Goal: Information Seeking & Learning: Learn about a topic

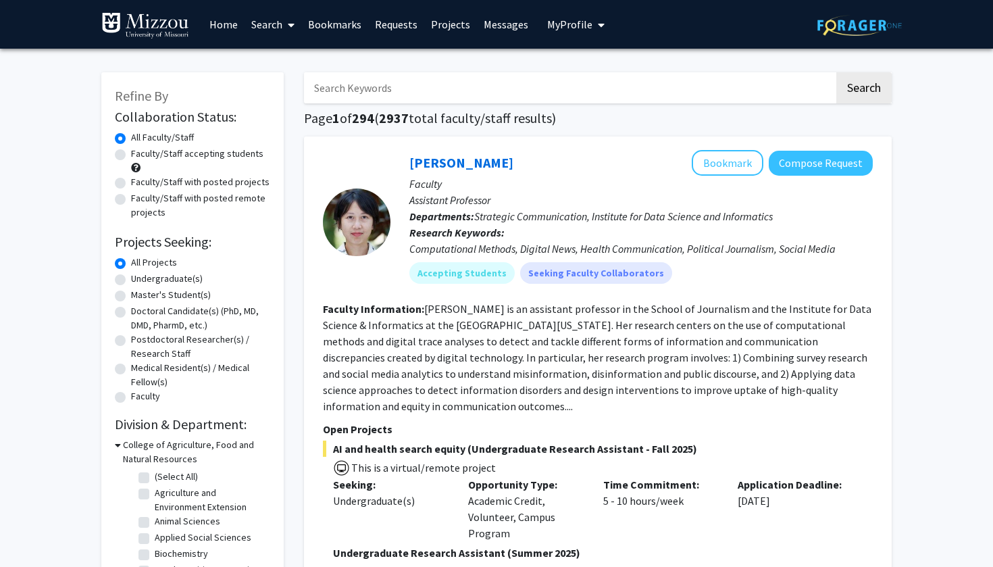
click at [131, 157] on label "Faculty/Staff accepting students" at bounding box center [197, 154] width 132 height 14
click at [131, 155] on input "Faculty/Staff accepting students" at bounding box center [135, 151] width 9 height 9
radio input "true"
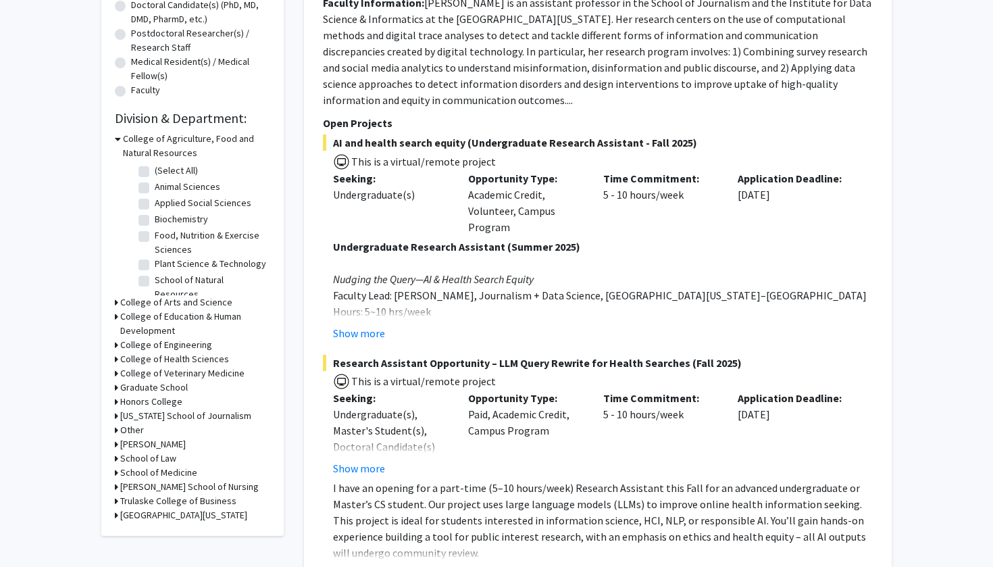
scroll to position [324, 0]
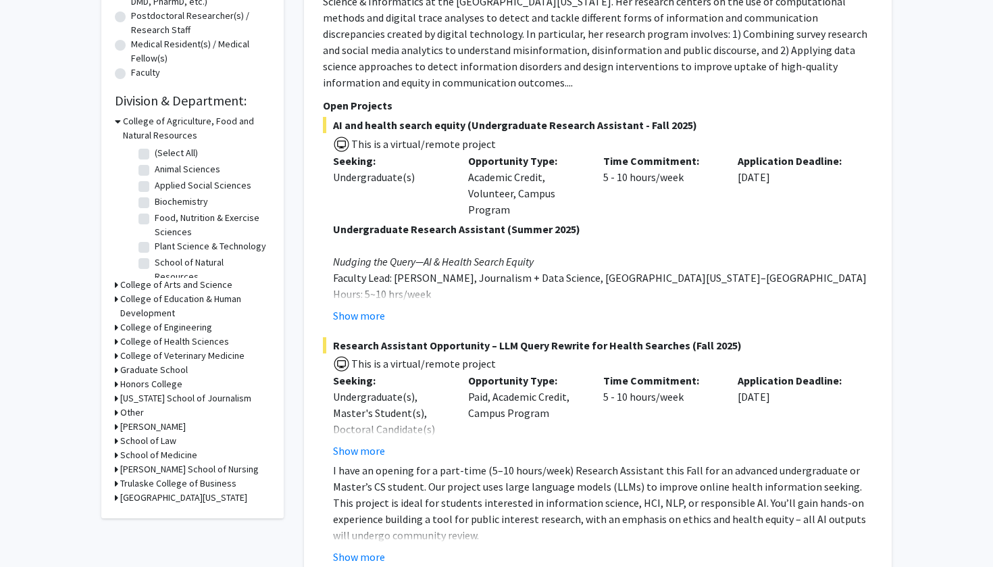
click at [146, 455] on h3 "School of Medicine" at bounding box center [158, 455] width 77 height 14
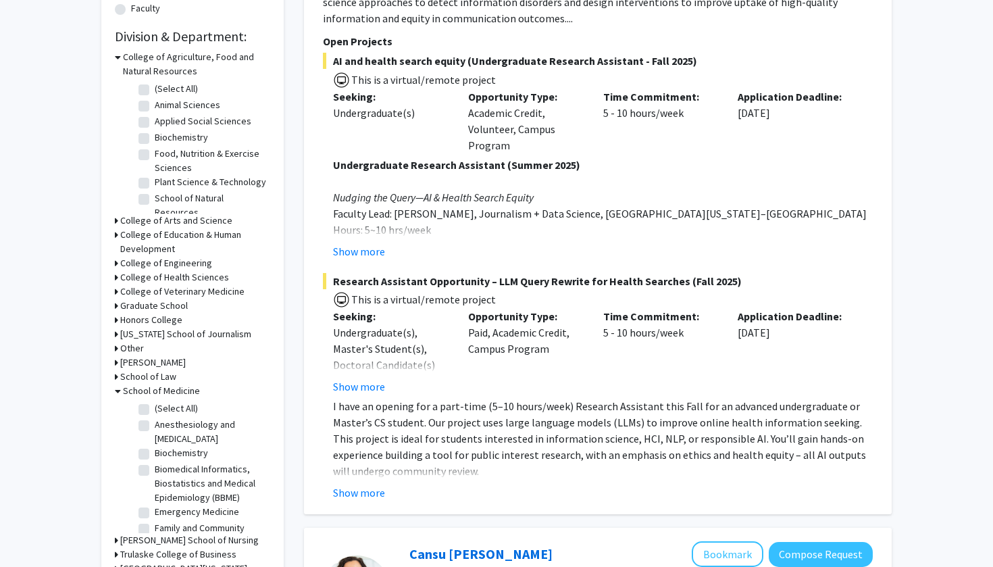
scroll to position [403, 0]
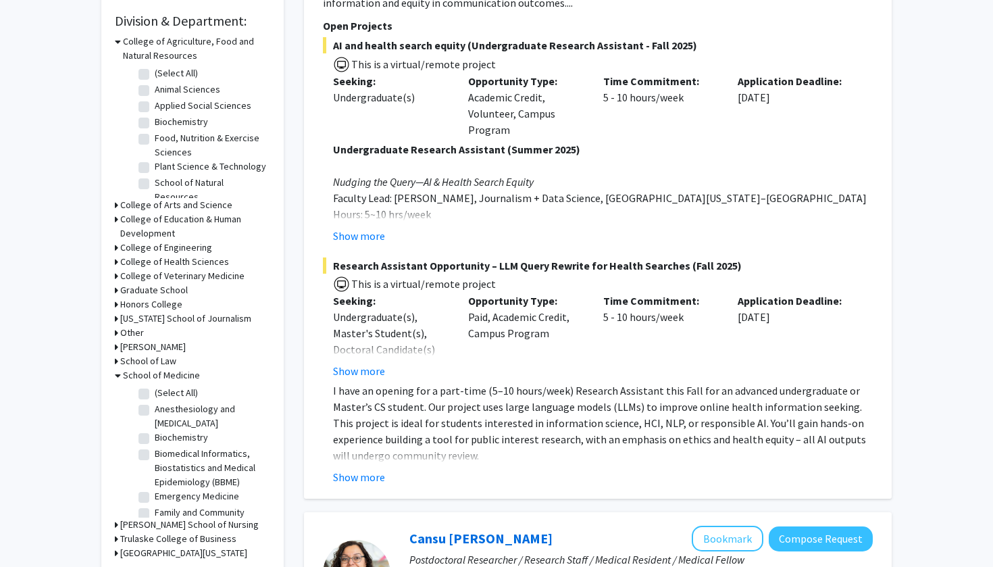
click at [155, 392] on label "(Select All)" at bounding box center [176, 393] width 43 height 14
click at [155, 392] on input "(Select All)" at bounding box center [159, 390] width 9 height 9
checkbox input "true"
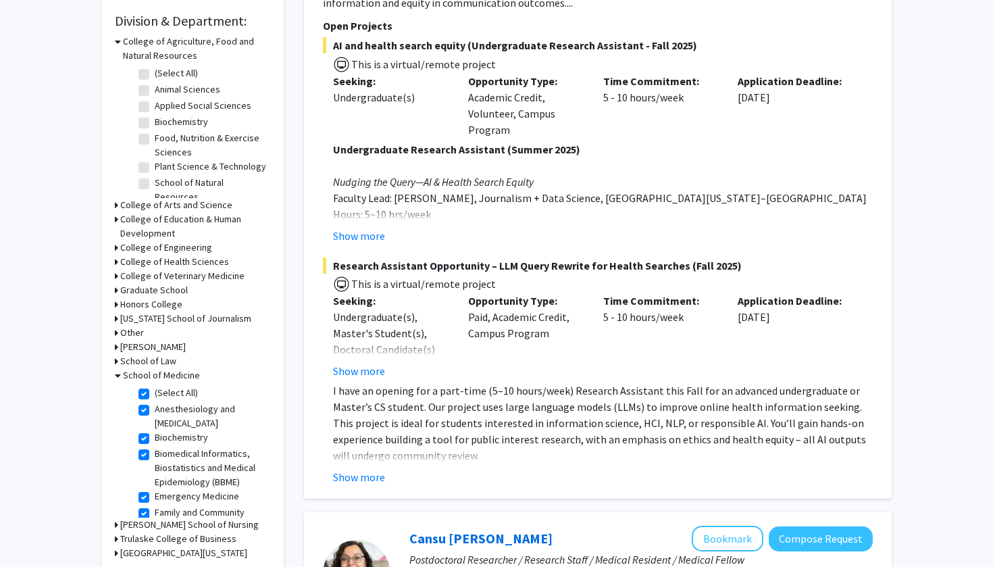
checkbox input "true"
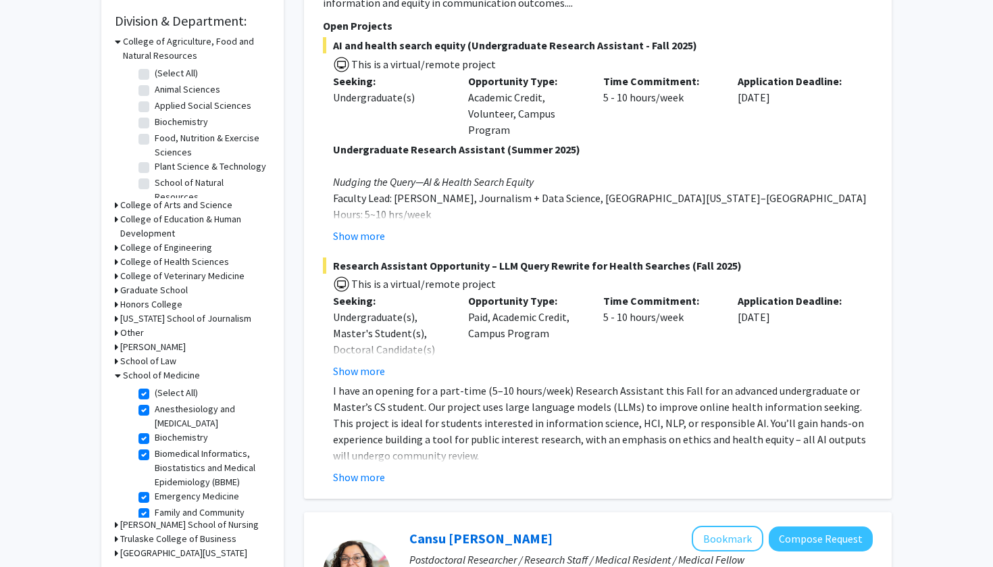
checkbox input "true"
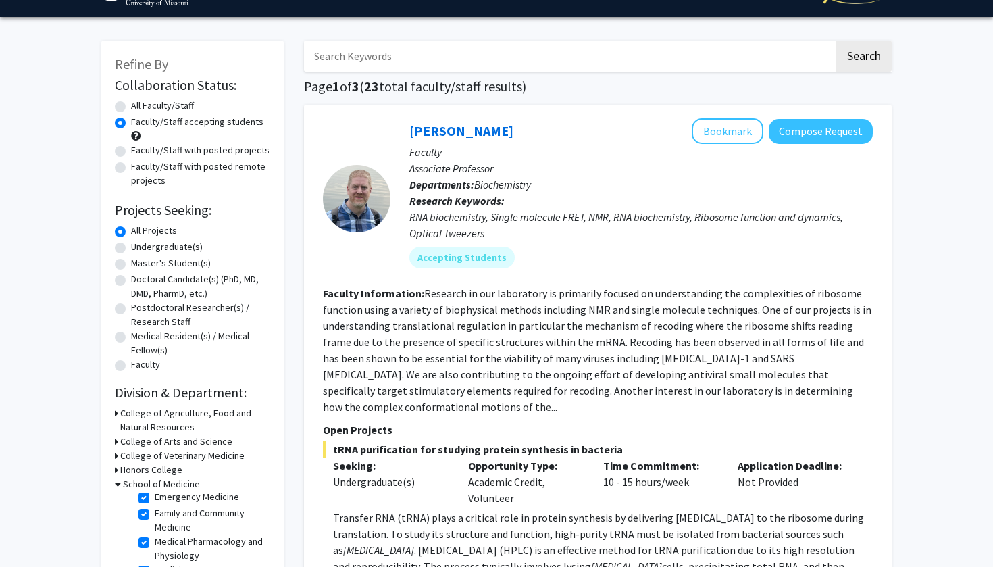
scroll to position [45, 0]
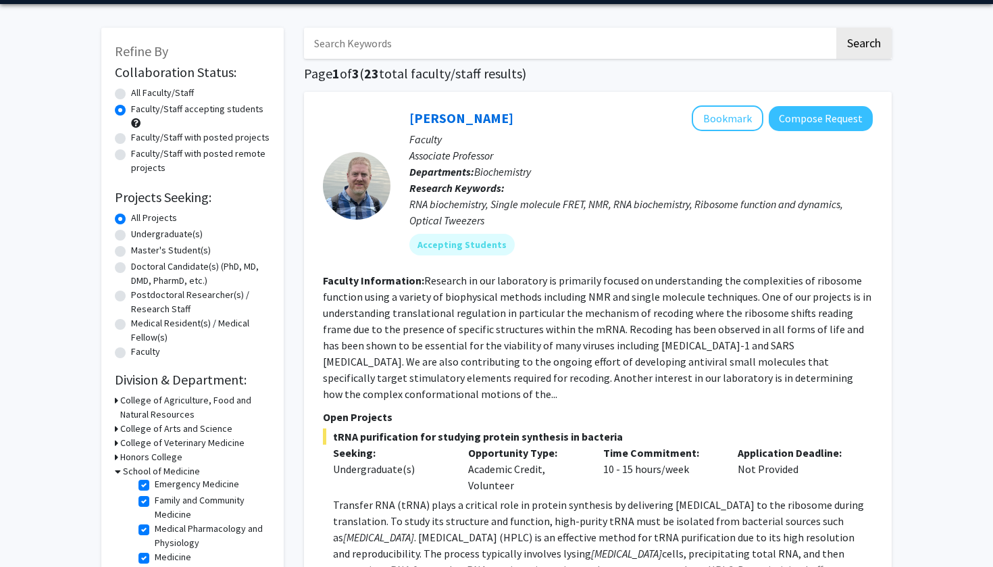
click at [131, 237] on label "Undergraduate(s)" at bounding box center [167, 234] width 72 height 14
click at [131, 236] on input "Undergraduate(s)" at bounding box center [135, 231] width 9 height 9
radio input "true"
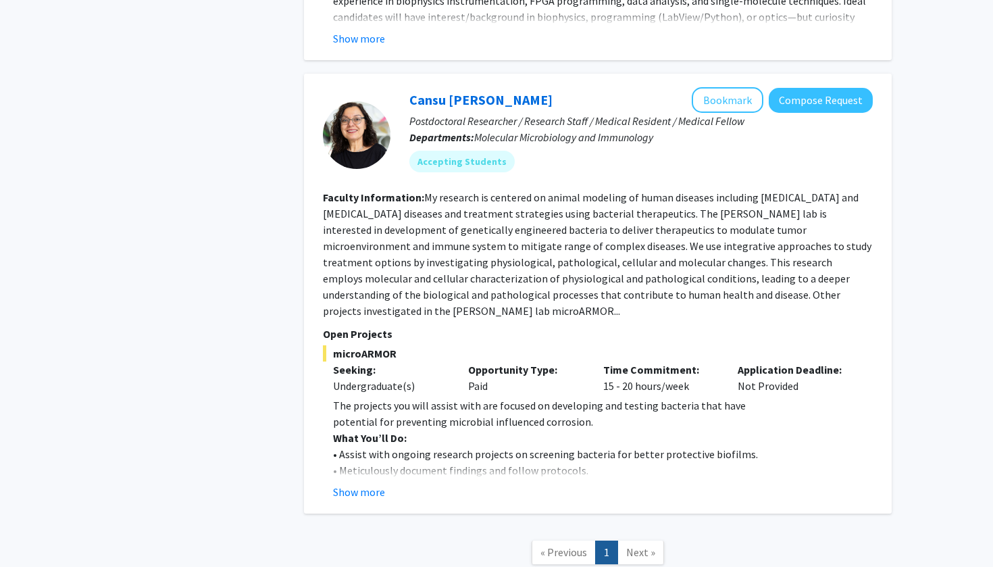
scroll to position [1207, 0]
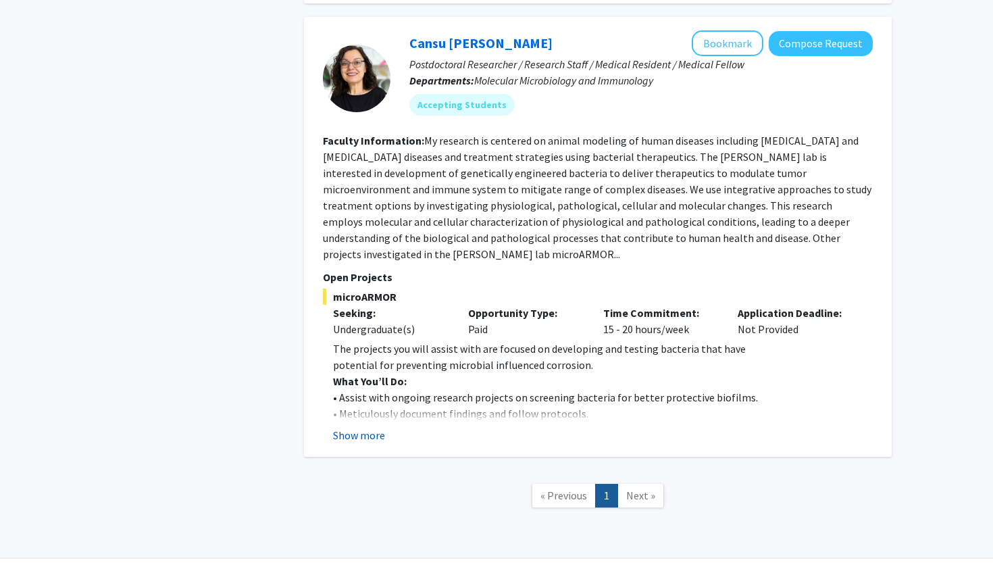
click at [357, 427] on button "Show more" at bounding box center [359, 435] width 52 height 16
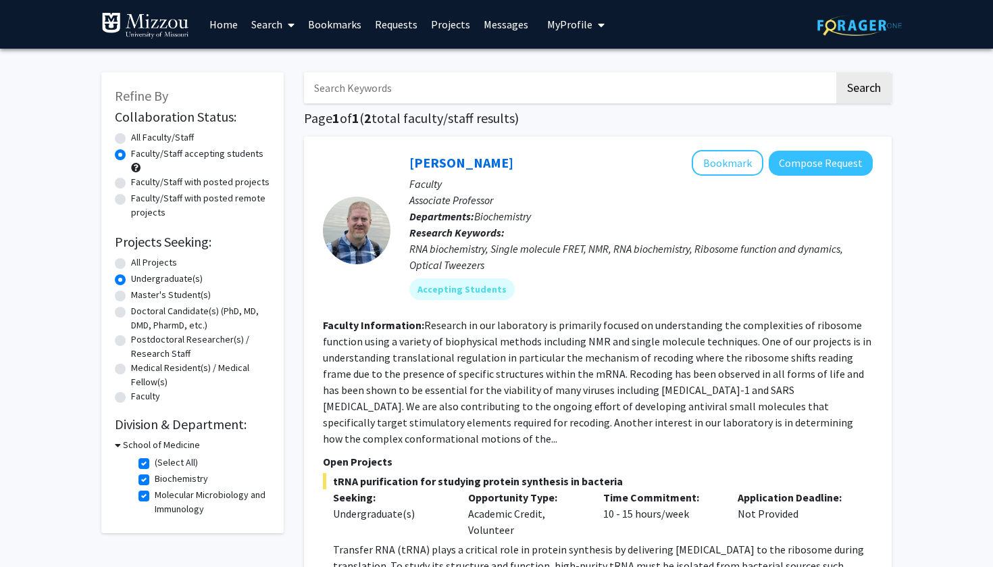
scroll to position [0, 0]
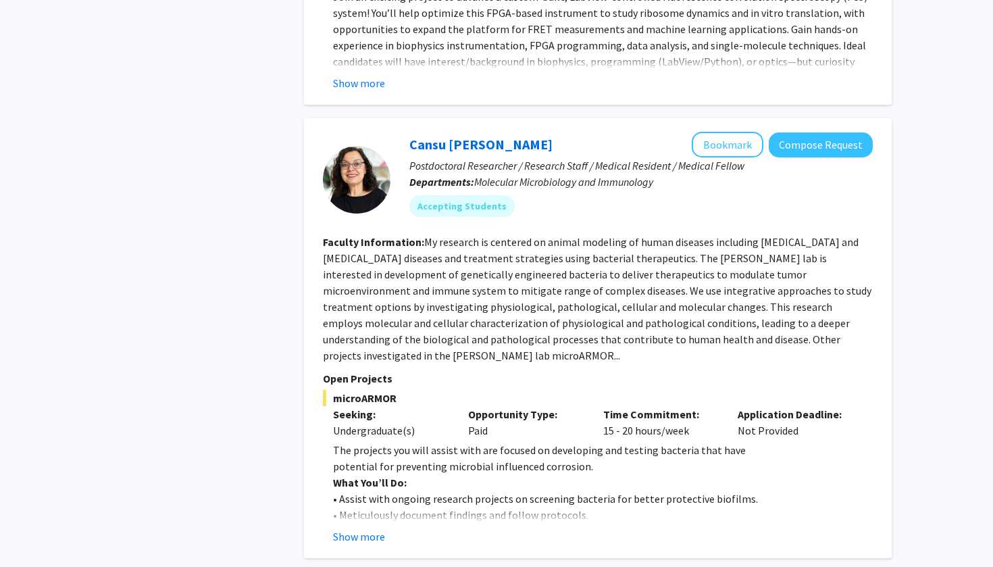
scroll to position [1109, 0]
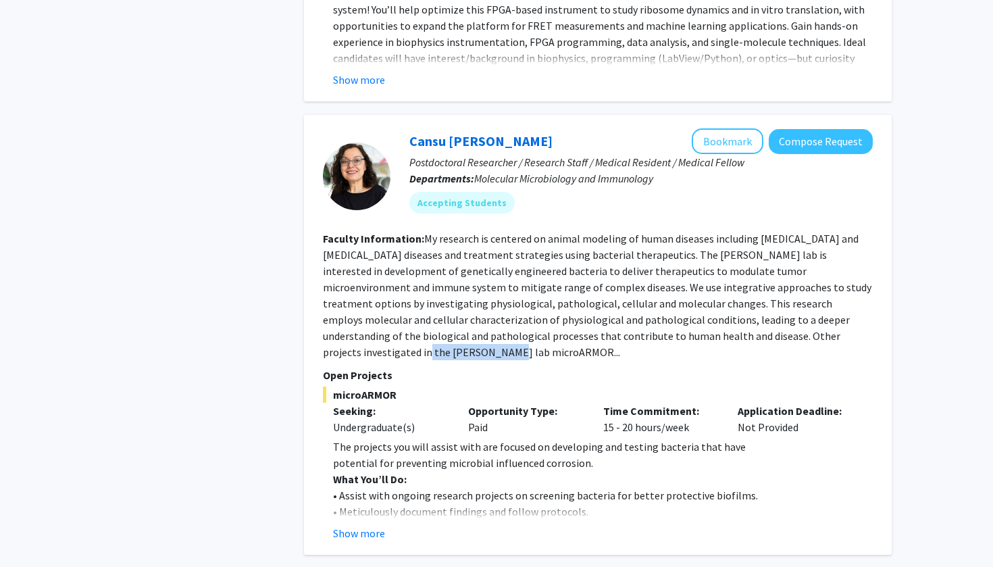
drag, startPoint x: 786, startPoint y: 324, endPoint x: 866, endPoint y: 324, distance: 80.4
click at [866, 324] on section "Faculty Information: My research is centered on animal modeling of human diseas…" at bounding box center [598, 295] width 550 height 130
copy fg-read-more "[PERSON_NAME] lab"
